Goal: Transaction & Acquisition: Purchase product/service

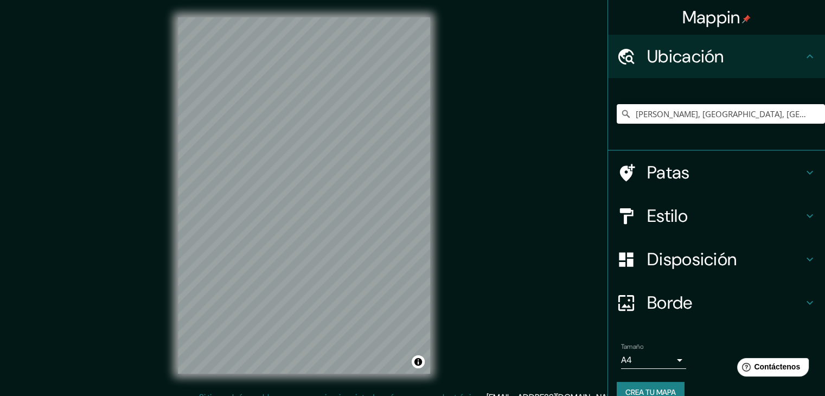
scroll to position [19, 0]
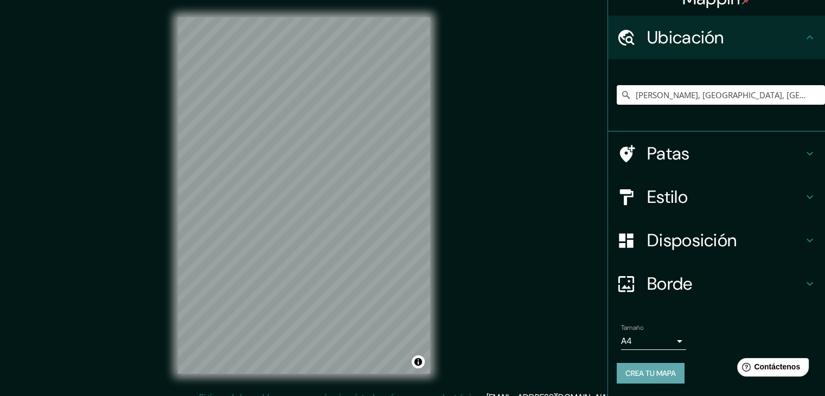
click at [667, 370] on font "Crea tu mapa" at bounding box center [650, 373] width 50 height 10
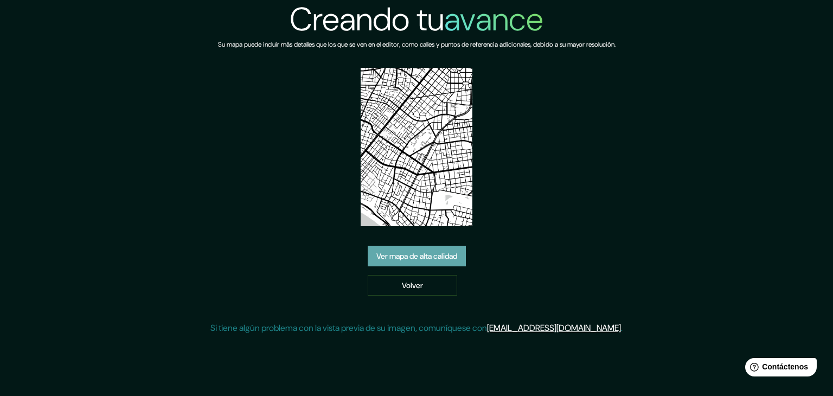
click at [418, 259] on font "Ver mapa de alta calidad" at bounding box center [416, 256] width 81 height 10
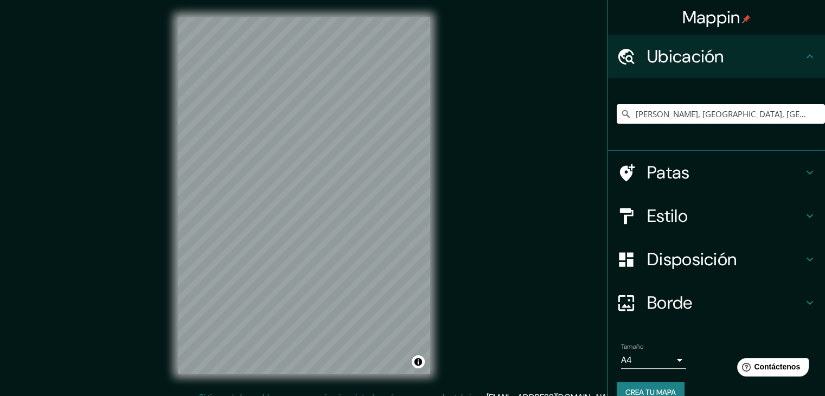
click at [737, 114] on input "Jesús María, Lima, Provincia de Lima, Perú" at bounding box center [720, 114] width 208 height 20
click at [796, 118] on input "Jesús María, Lima, Provincia de Lima, Perú" at bounding box center [720, 114] width 208 height 20
click at [798, 115] on input "Jesús María, Lima, Provincia de Lima, Perú" at bounding box center [720, 114] width 208 height 20
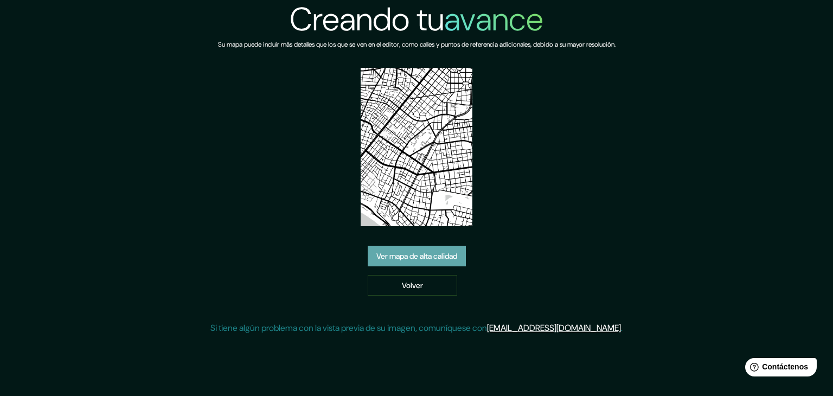
click at [423, 254] on font "Ver mapa de alta calidad" at bounding box center [416, 256] width 81 height 10
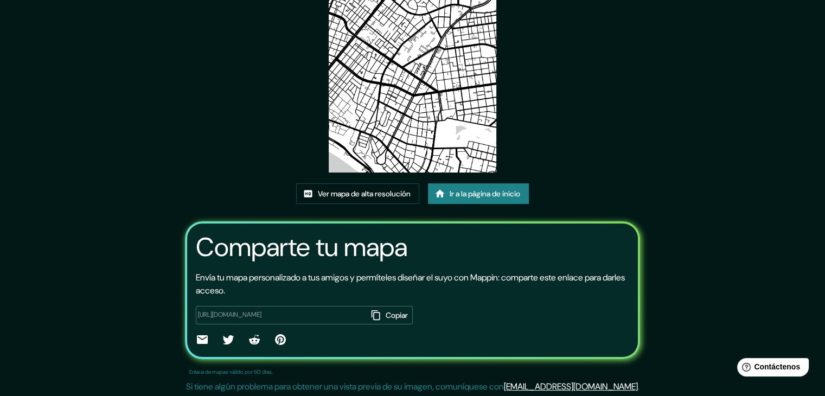
scroll to position [114, 0]
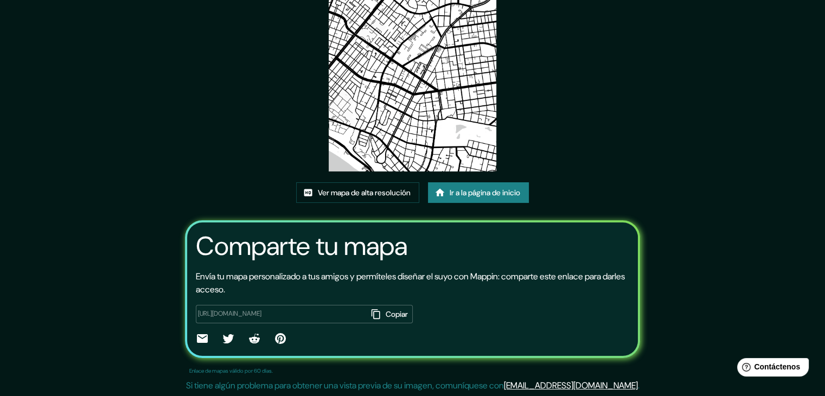
click at [490, 196] on font "Ir a la página de inicio" at bounding box center [484, 193] width 70 height 10
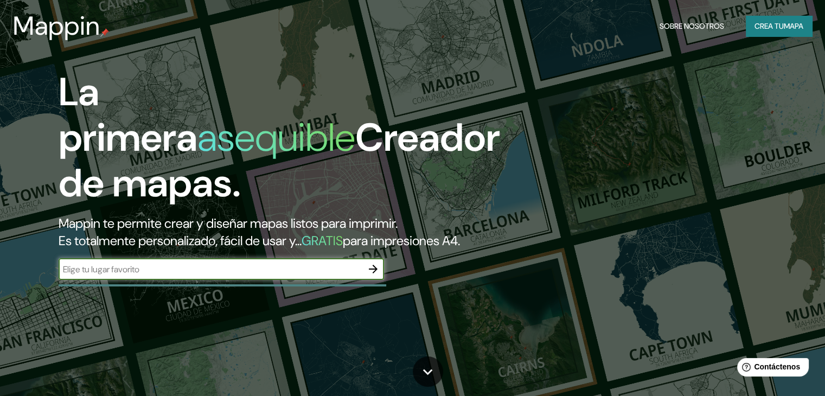
click at [222, 275] on input "text" at bounding box center [211, 269] width 304 height 12
click at [169, 275] on input "text" at bounding box center [211, 269] width 304 height 12
click at [187, 275] on input "jesus maria" at bounding box center [211, 269] width 304 height 12
type input "jesus maria lima"
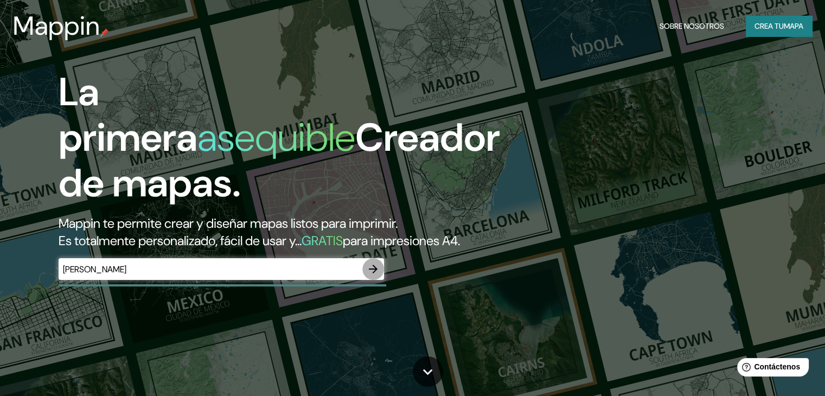
click at [369, 275] on icon "button" at bounding box center [373, 268] width 13 height 13
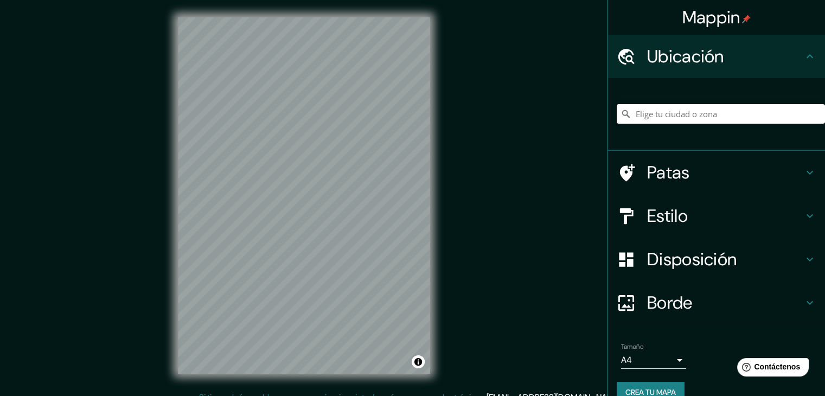
click at [653, 120] on input "Elige tu ciudad o zona" at bounding box center [720, 114] width 208 height 20
type input "Jesús María, Lima, Provincia de Lima, Perú"
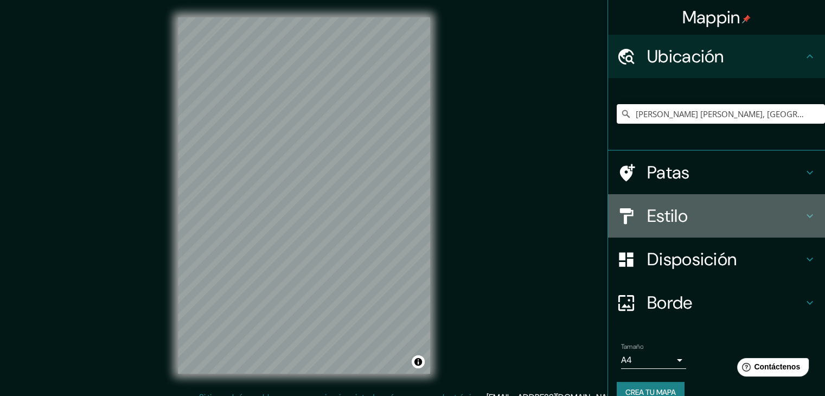
click at [704, 215] on h4 "Estilo" at bounding box center [725, 216] width 156 height 22
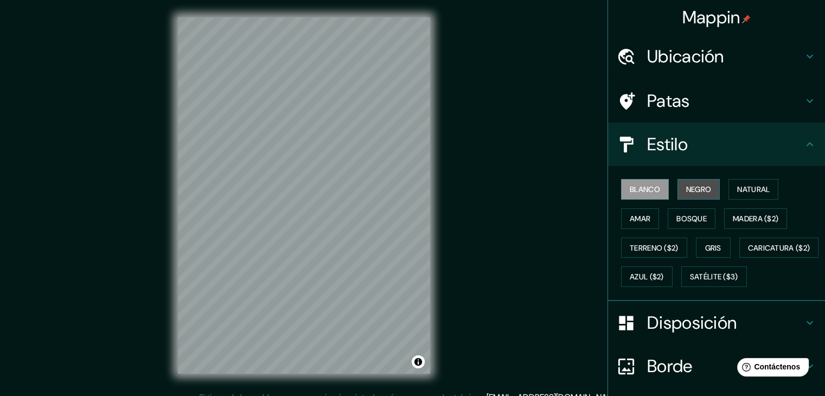
click at [686, 184] on font "Negro" at bounding box center [698, 189] width 25 height 10
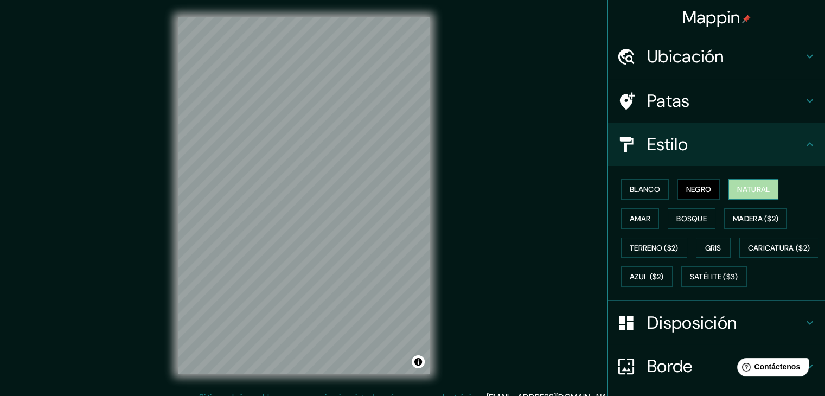
click at [759, 190] on font "Natural" at bounding box center [753, 189] width 33 height 10
click at [631, 211] on font "Amar" at bounding box center [640, 218] width 21 height 14
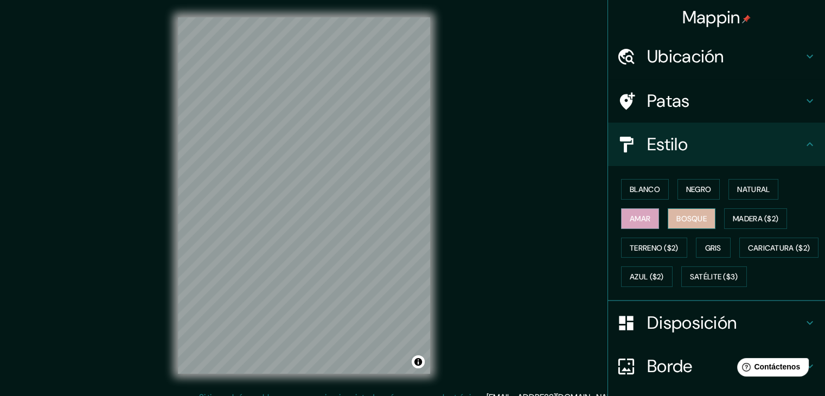
click at [680, 214] on font "Bosque" at bounding box center [691, 219] width 30 height 10
click at [745, 221] on font "Madera ($2)" at bounding box center [756, 219] width 46 height 10
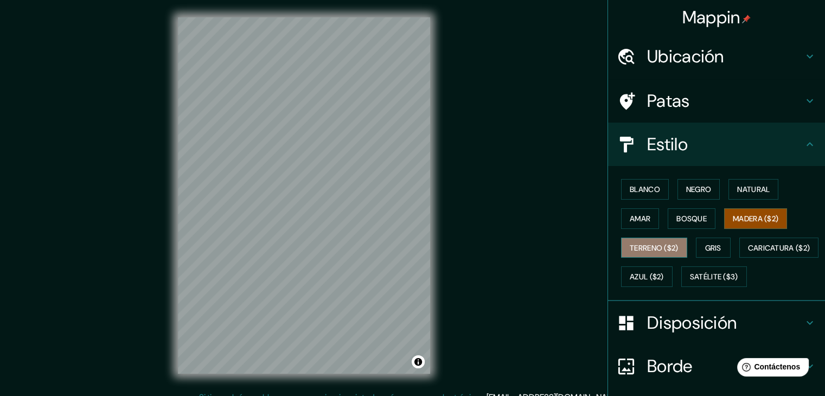
click at [647, 243] on font "Terreno ($2)" at bounding box center [654, 248] width 49 height 10
click at [730, 251] on div "Blanco Negro Natural Amar Bosque Madera ($2) Terreno ($2) Gris Caricatura ($2) …" at bounding box center [720, 233] width 208 height 117
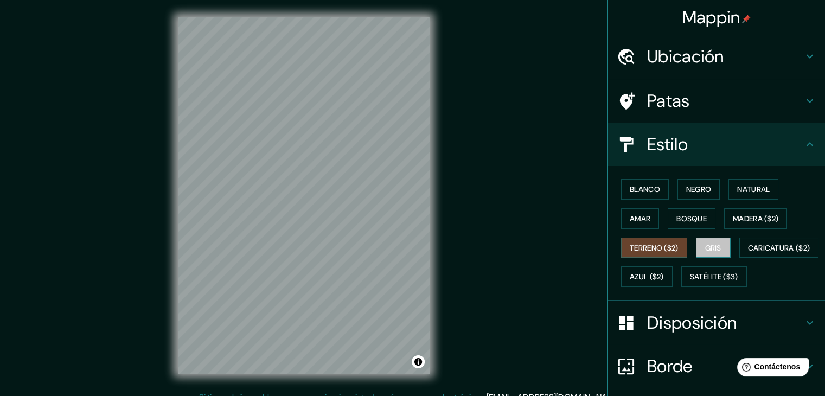
click at [715, 248] on font "Gris" at bounding box center [713, 248] width 16 height 10
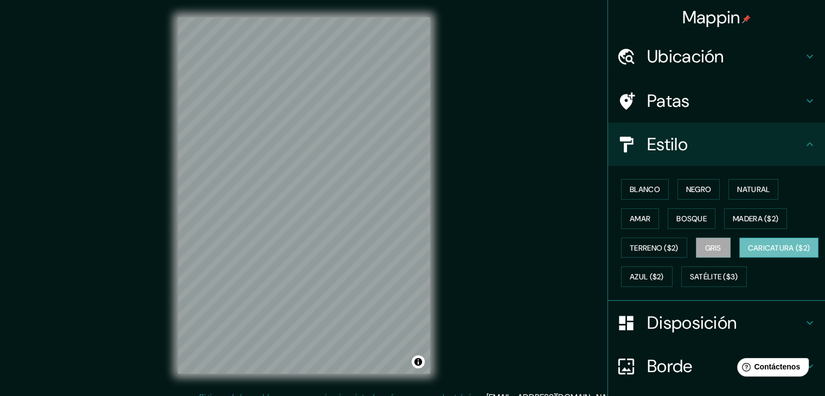
click at [748, 253] on font "Caricatura ($2)" at bounding box center [779, 248] width 62 height 10
click at [664, 276] on font "Azul ($2)" at bounding box center [647, 277] width 34 height 10
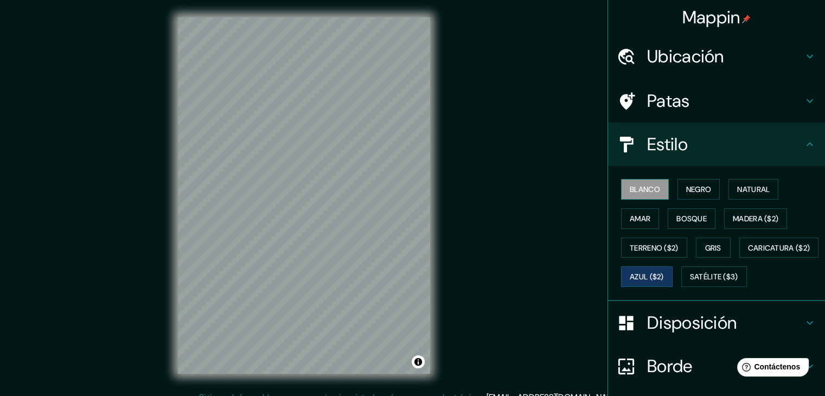
click at [638, 187] on font "Blanco" at bounding box center [645, 189] width 30 height 10
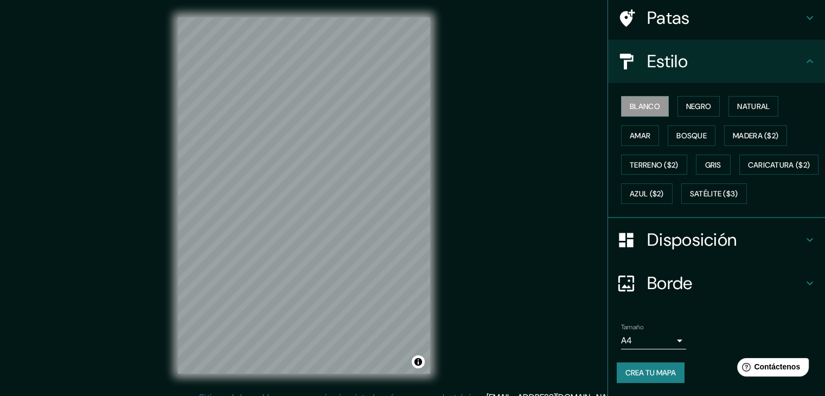
scroll to position [110, 0]
click at [683, 245] on font "Disposición" at bounding box center [691, 239] width 89 height 23
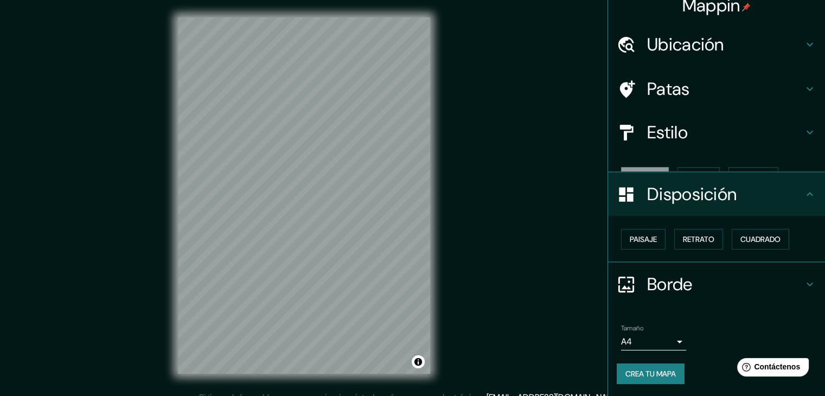
scroll to position [0, 0]
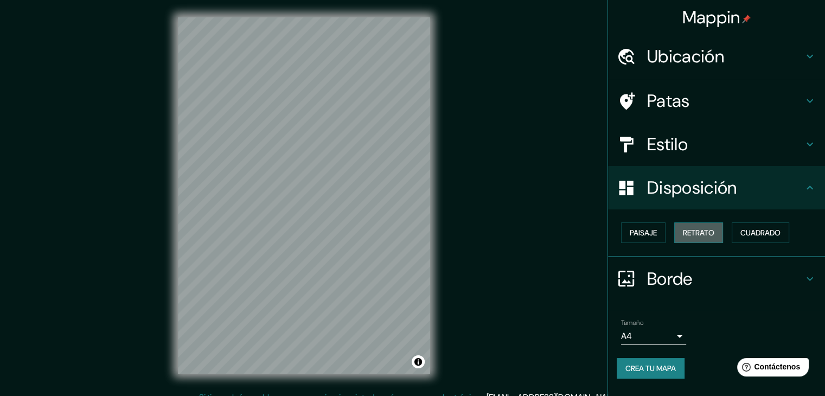
click at [691, 231] on font "Retrato" at bounding box center [698, 233] width 31 height 10
click at [754, 224] on button "Cuadrado" at bounding box center [759, 232] width 57 height 21
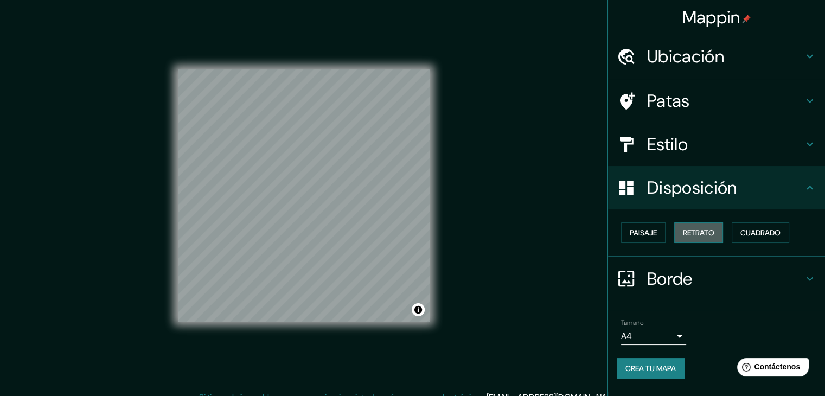
click at [712, 236] on font "Retrato" at bounding box center [698, 233] width 31 height 10
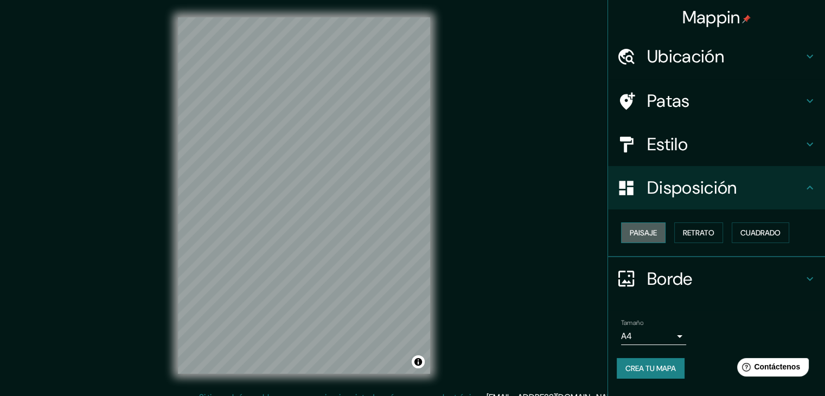
click at [638, 230] on font "Paisaje" at bounding box center [643, 233] width 27 height 10
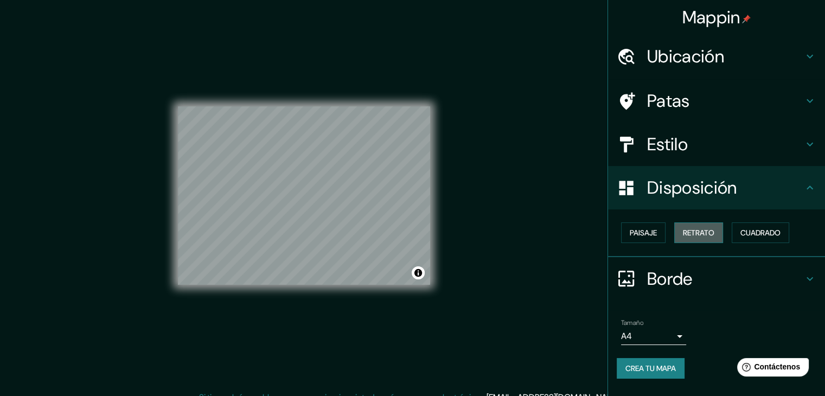
click at [692, 230] on font "Retrato" at bounding box center [698, 233] width 31 height 10
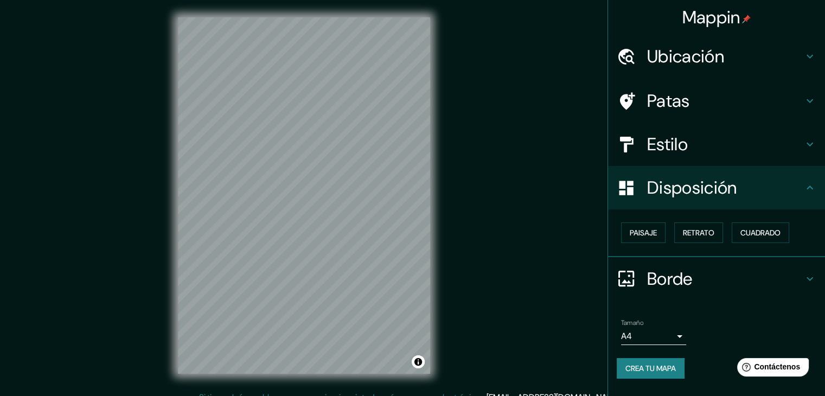
scroll to position [12, 0]
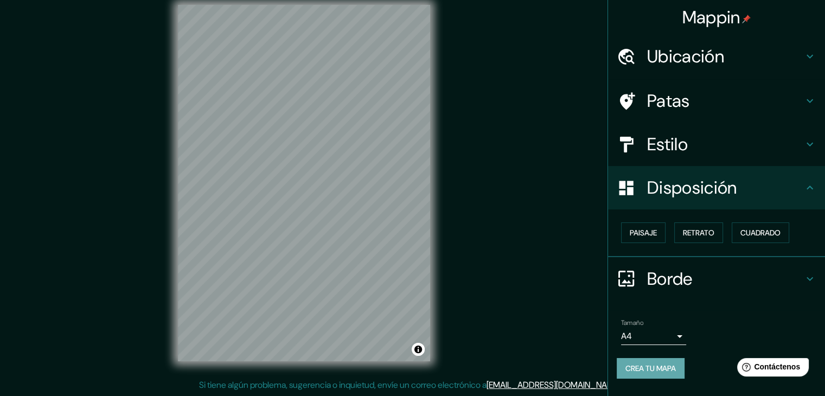
click at [651, 368] on font "Crea tu mapa" at bounding box center [650, 368] width 50 height 10
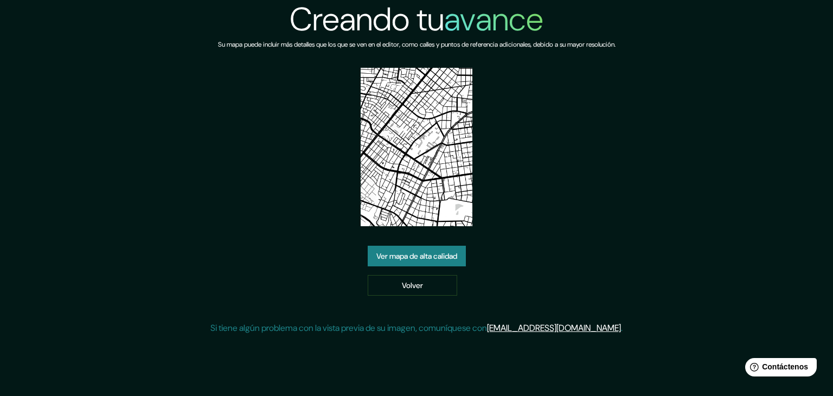
click at [442, 254] on font "Ver mapa de alta calidad" at bounding box center [416, 256] width 81 height 10
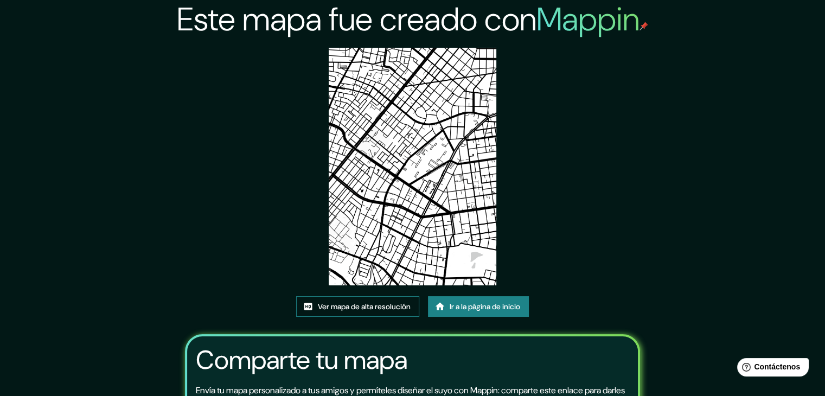
click at [368, 307] on font "Ver mapa de alta resolución" at bounding box center [364, 306] width 93 height 10
